Goal: Connect with others

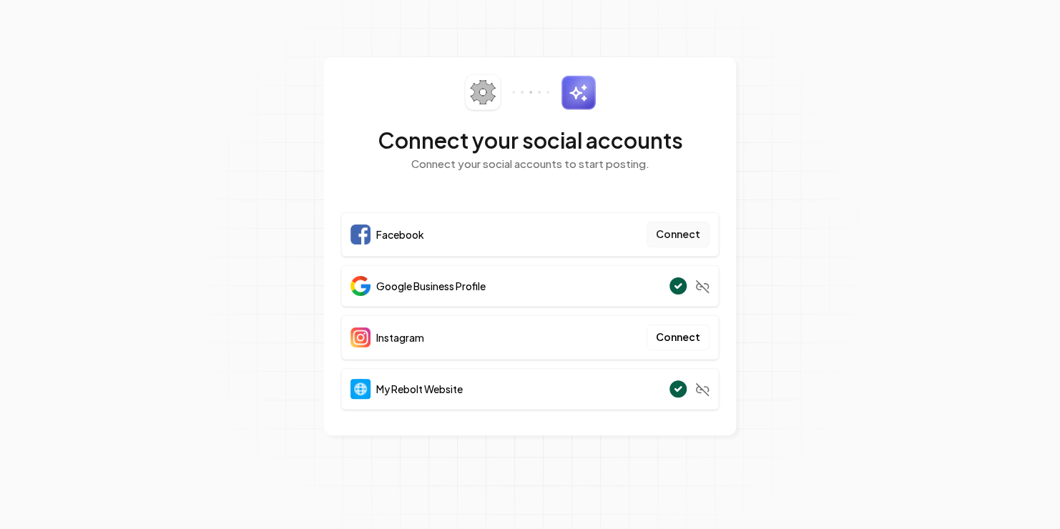
click at [683, 232] on button "Connect" at bounding box center [677, 235] width 63 height 26
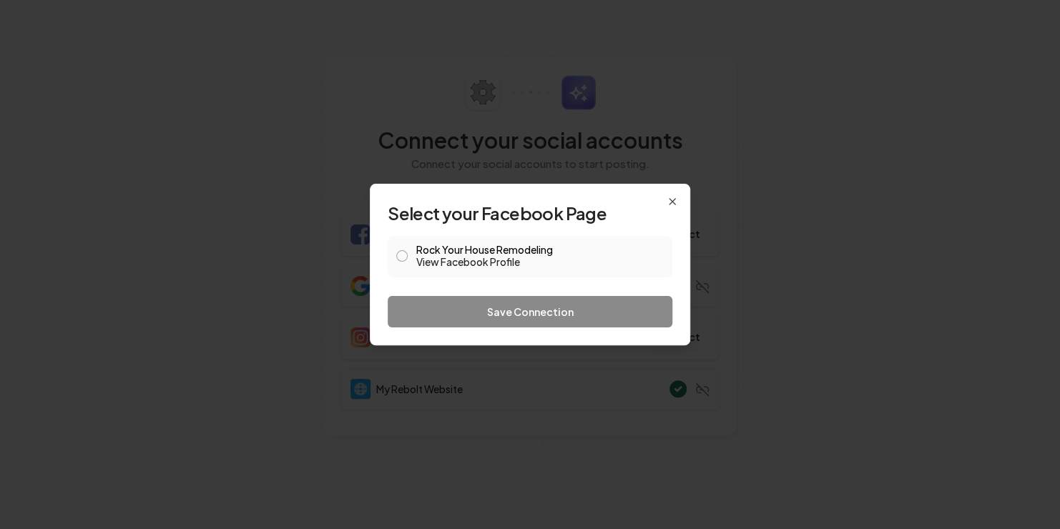
click at [398, 252] on button "Rock Your House Remodeling View Facebook Profile" at bounding box center [401, 255] width 11 height 11
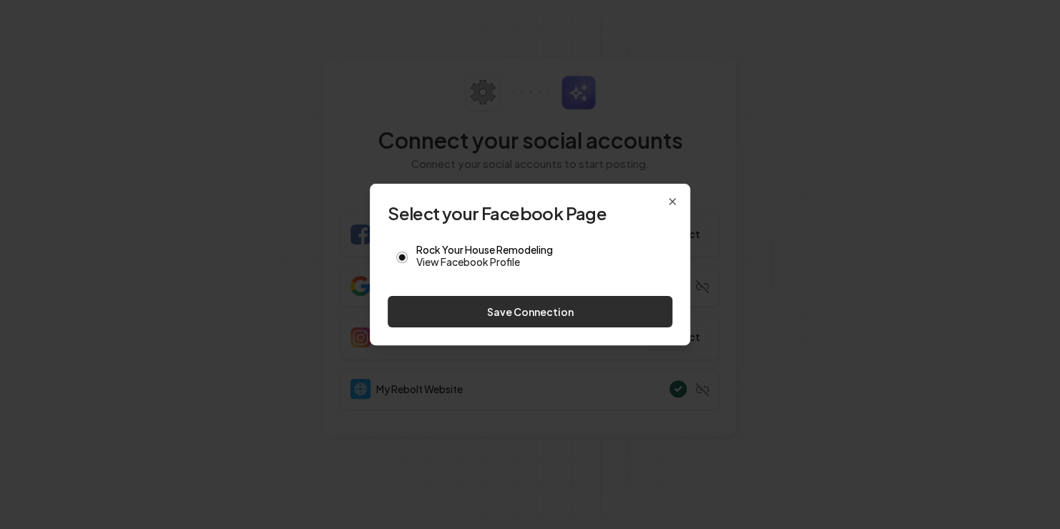
click at [541, 312] on button "Save Connection" at bounding box center [530, 311] width 285 height 31
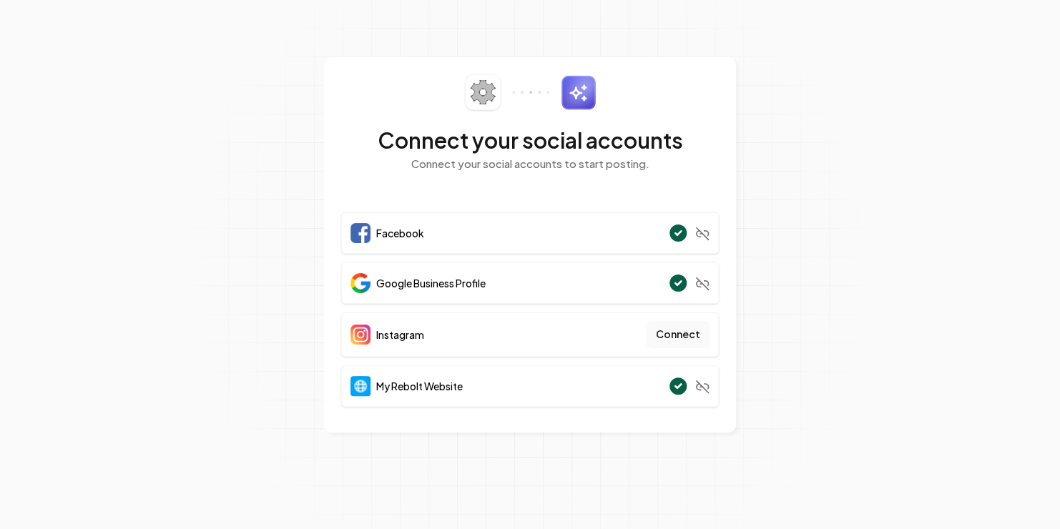
click at [665, 331] on button "Connect" at bounding box center [677, 335] width 63 height 26
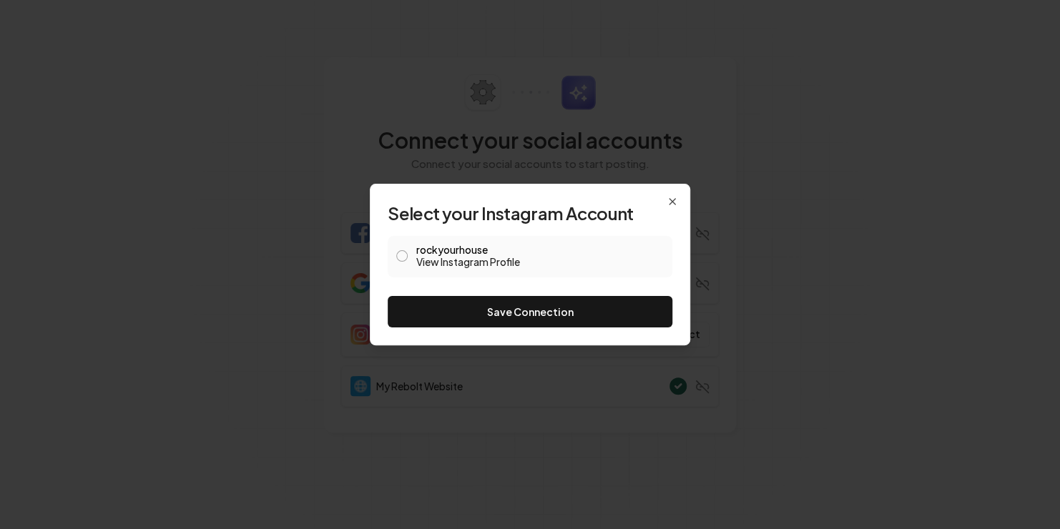
click at [405, 257] on button "rockyourhouse View Instagram Profile" at bounding box center [401, 255] width 11 height 11
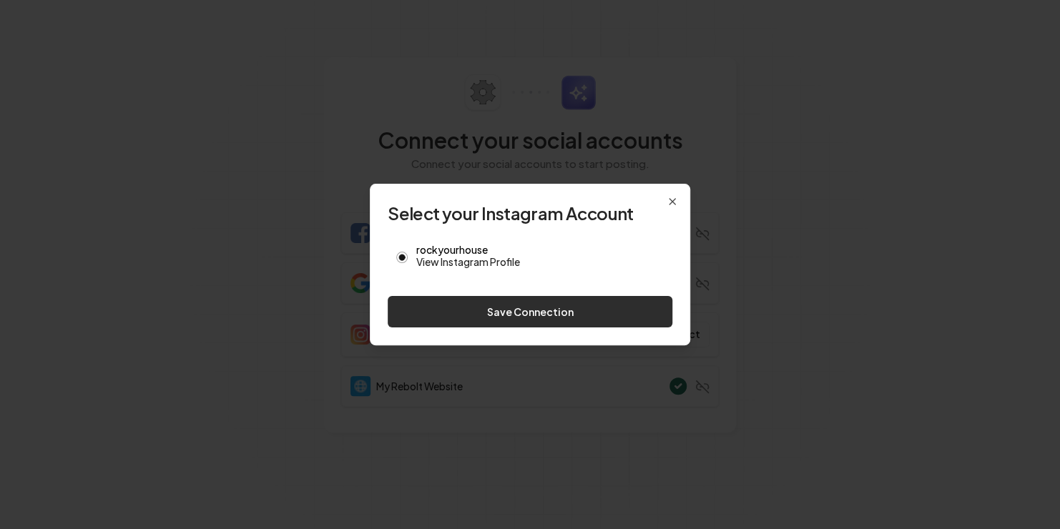
click at [483, 307] on button "Save Connection" at bounding box center [530, 311] width 285 height 31
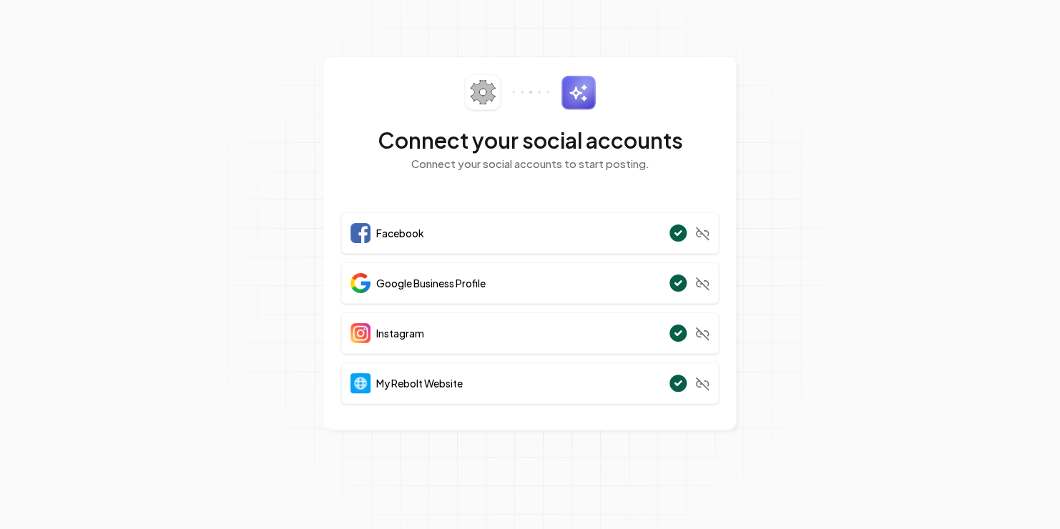
click at [822, 308] on section "Connect your social accounts Connect your social accounts to start posting. Fac…" at bounding box center [530, 264] width 1060 height 529
